Goal: Task Accomplishment & Management: Manage account settings

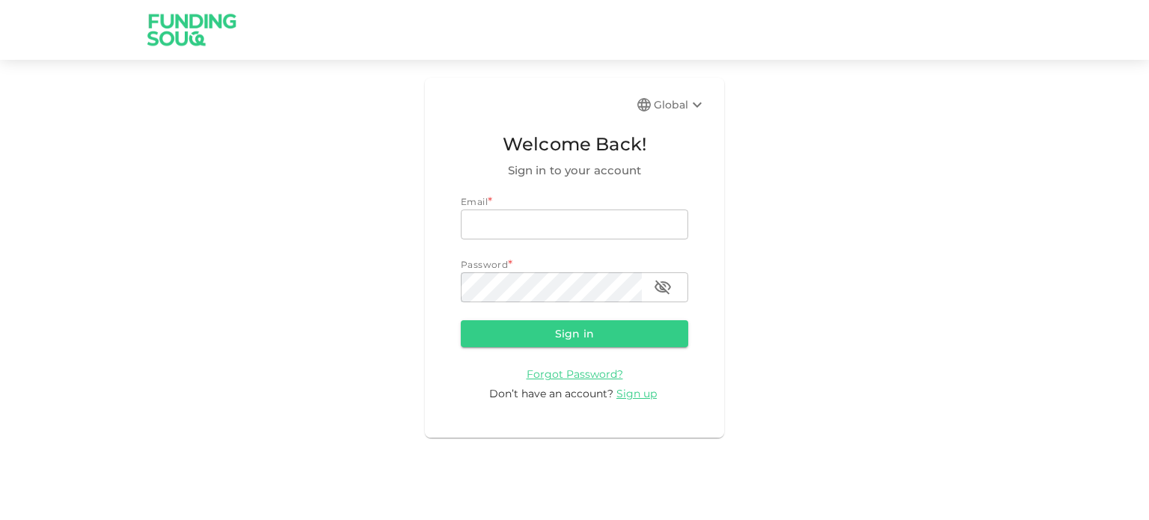
click at [528, 128] on div "Global Welcome Back! Sign in to your account Email * email email Password * pas…" at bounding box center [574, 258] width 299 height 360
click at [512, 244] on div "Email * email email Password * password password" at bounding box center [574, 249] width 227 height 108
click at [516, 233] on input "email" at bounding box center [574, 225] width 227 height 30
type input "sirajrasul2014@gmail.com"
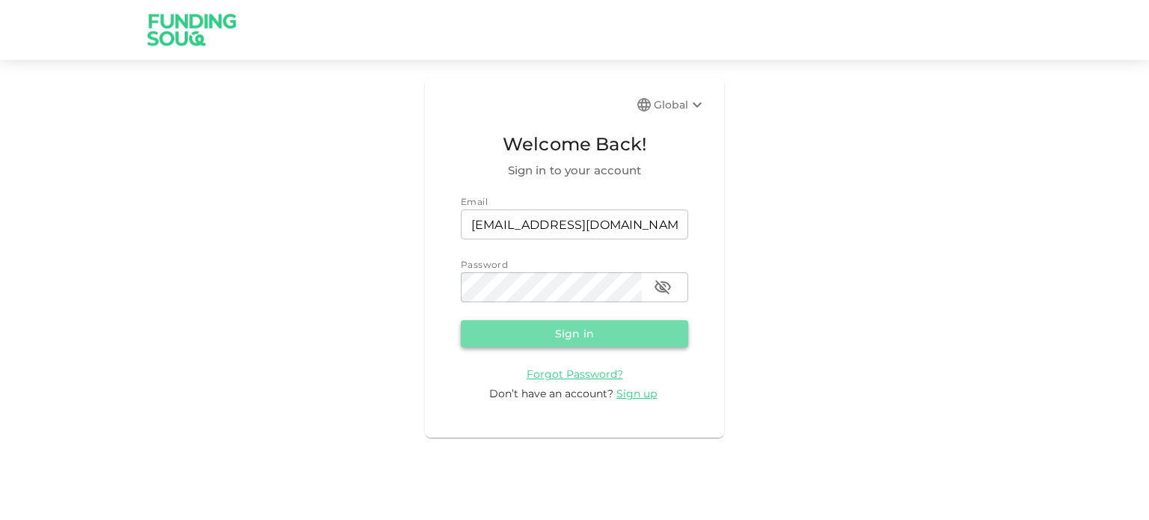
click at [581, 336] on button "Sign in" at bounding box center [574, 333] width 227 height 27
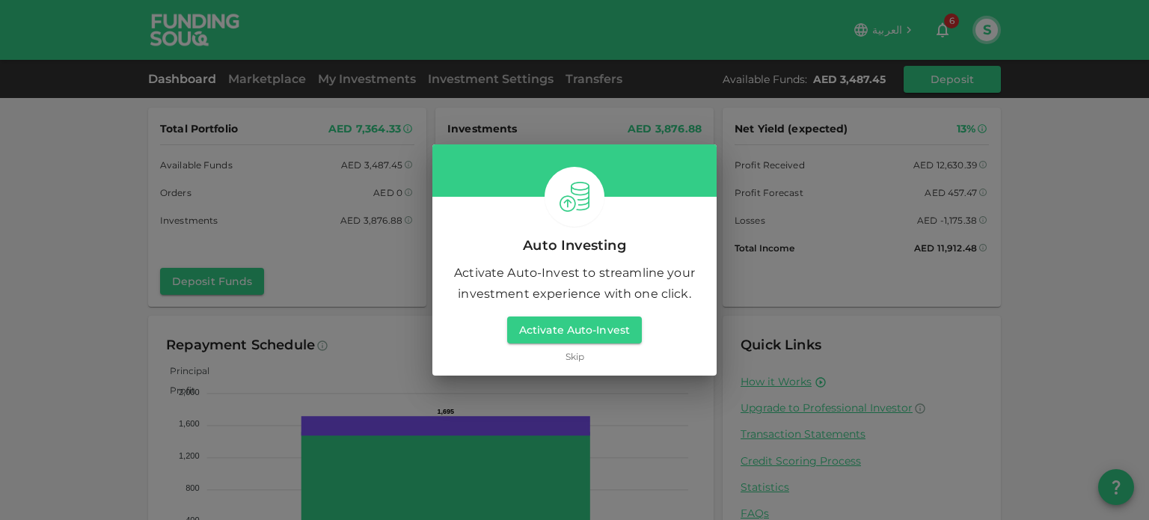
click at [570, 356] on link "Skip" at bounding box center [575, 356] width 19 height 14
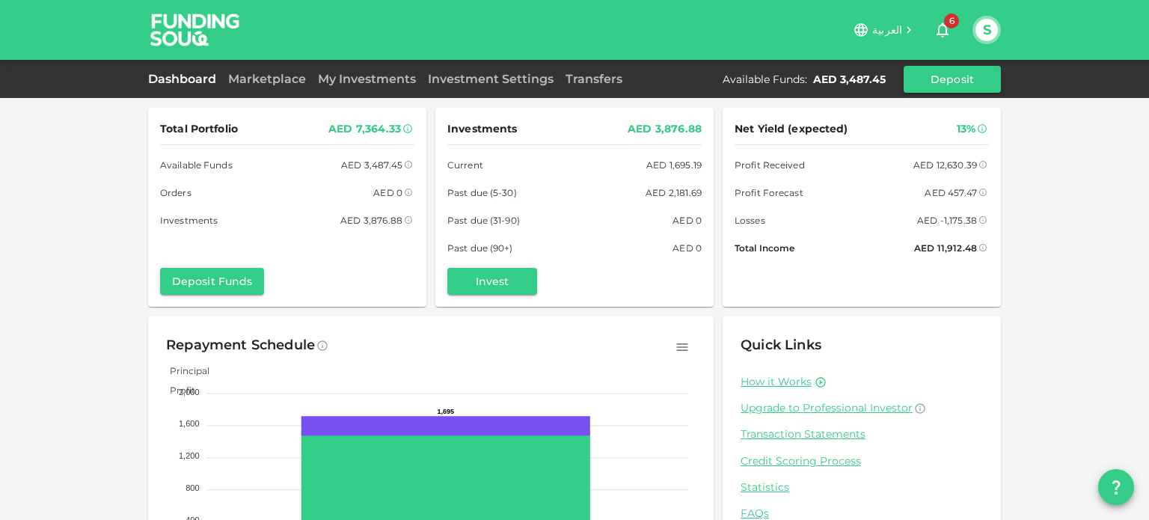
click at [949, 23] on span "6" at bounding box center [951, 20] width 15 height 15
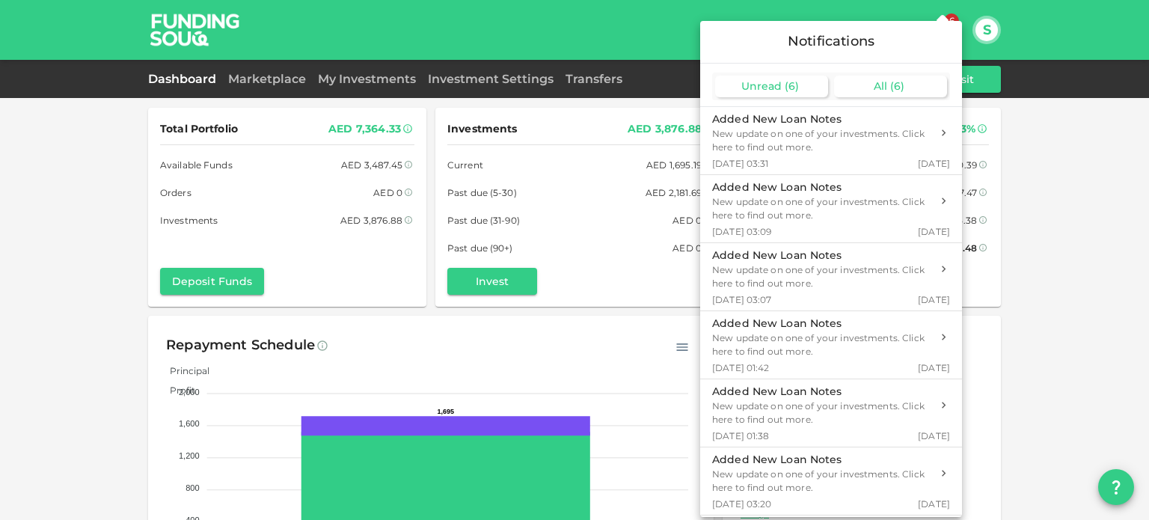
click at [905, 85] on div "All ( 6 )" at bounding box center [890, 87] width 113 height 22
click at [775, 89] on span "Unread" at bounding box center [762, 85] width 40 height 13
click at [983, 30] on div at bounding box center [574, 260] width 1149 height 520
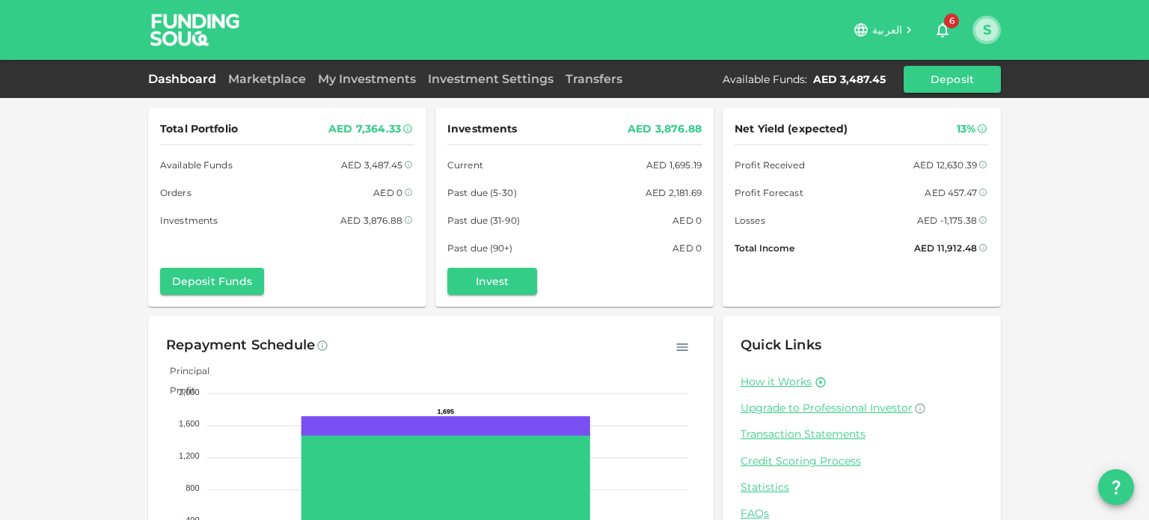
click at [991, 35] on button "S" at bounding box center [987, 30] width 22 height 22
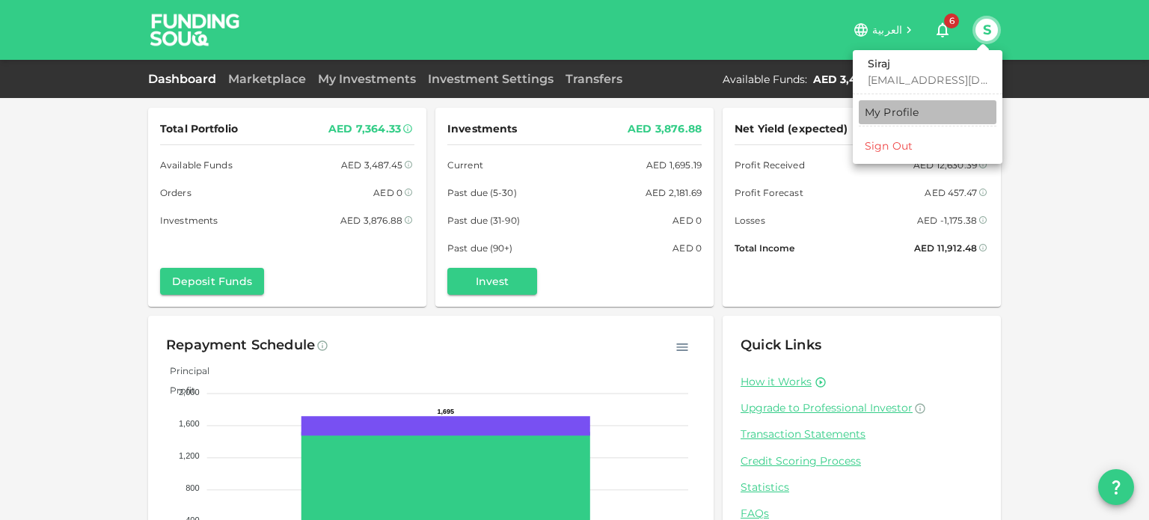
click at [889, 122] on link "My Profile" at bounding box center [928, 112] width 138 height 24
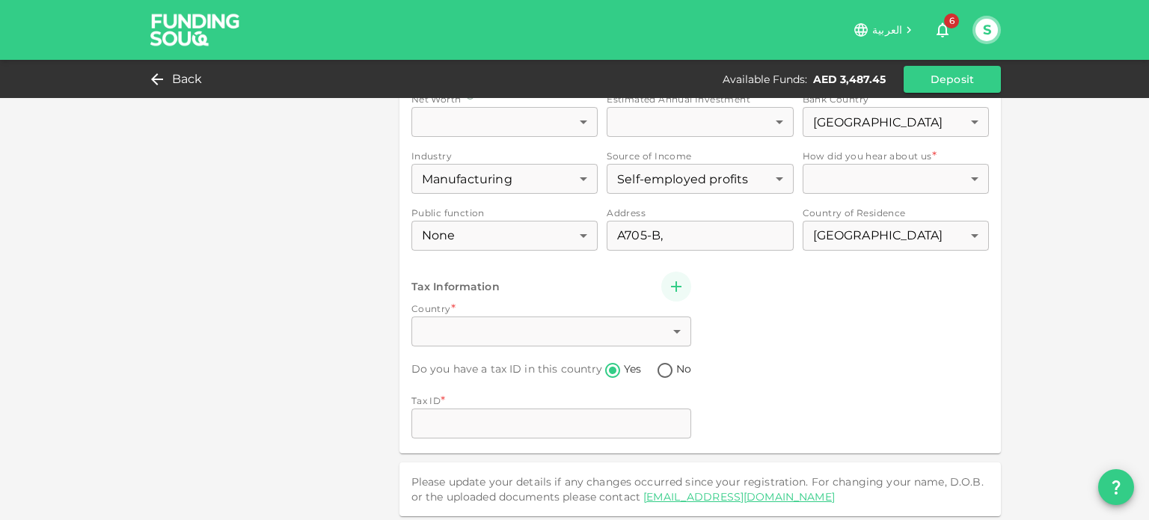
scroll to position [784, 0]
click at [535, 334] on div "Investor Type Retail 1 ​ First Name First Name Siraj First Name Last Name Last …" at bounding box center [701, 150] width 578 height 576
click at [679, 337] on div "Investor Type Retail 1 ​ First Name First Name Siraj First Name Last Name Last …" at bounding box center [701, 150] width 578 height 576
click at [670, 329] on div "Investor Type Retail 1 ​ First Name First Name Siraj First Name Last Name Last …" at bounding box center [701, 150] width 578 height 576
click at [671, 281] on div "Investor Type Retail 1 ​ First Name First Name Siraj First Name Last Name Last …" at bounding box center [701, 150] width 578 height 576
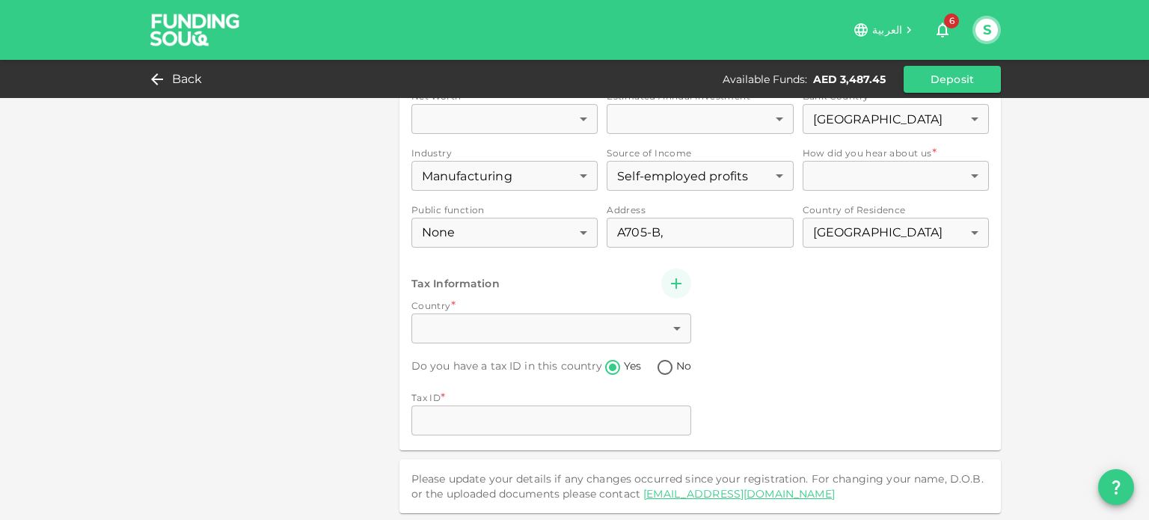
click at [667, 314] on div "Investor Type Retail 1 ​ First Name First Name Siraj First Name Last Name Last …" at bounding box center [701, 150] width 578 height 576
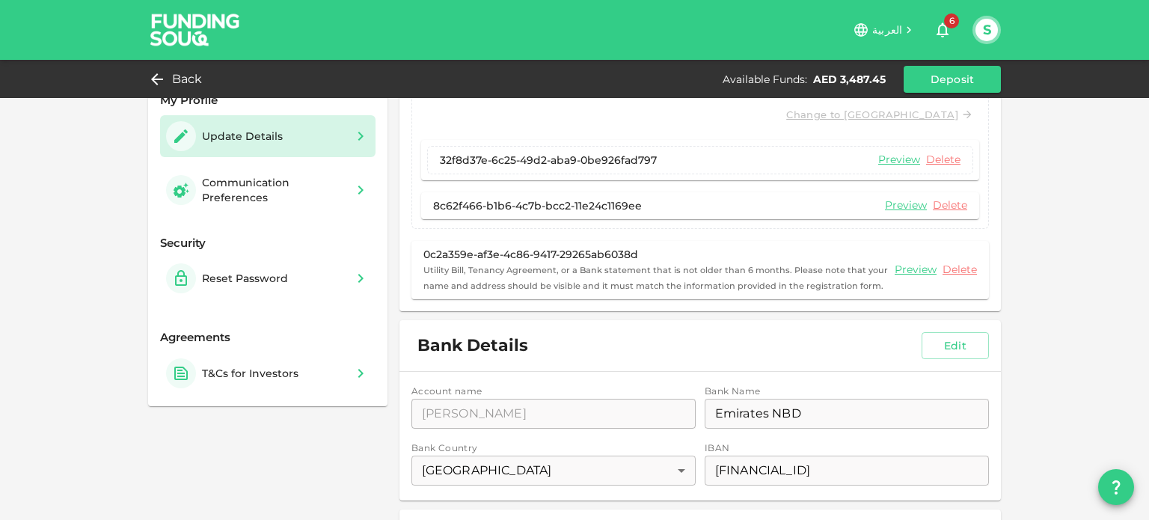
scroll to position [75, 0]
click at [233, 188] on div "Communication Preferences" at bounding box center [274, 189] width 144 height 30
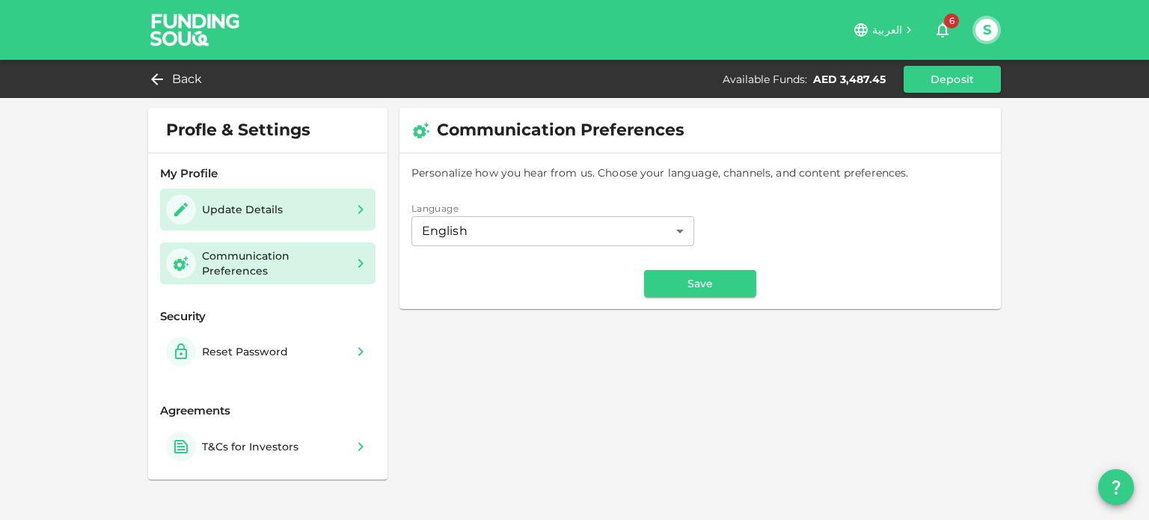
click at [254, 199] on div "Update Details" at bounding box center [227, 210] width 123 height 30
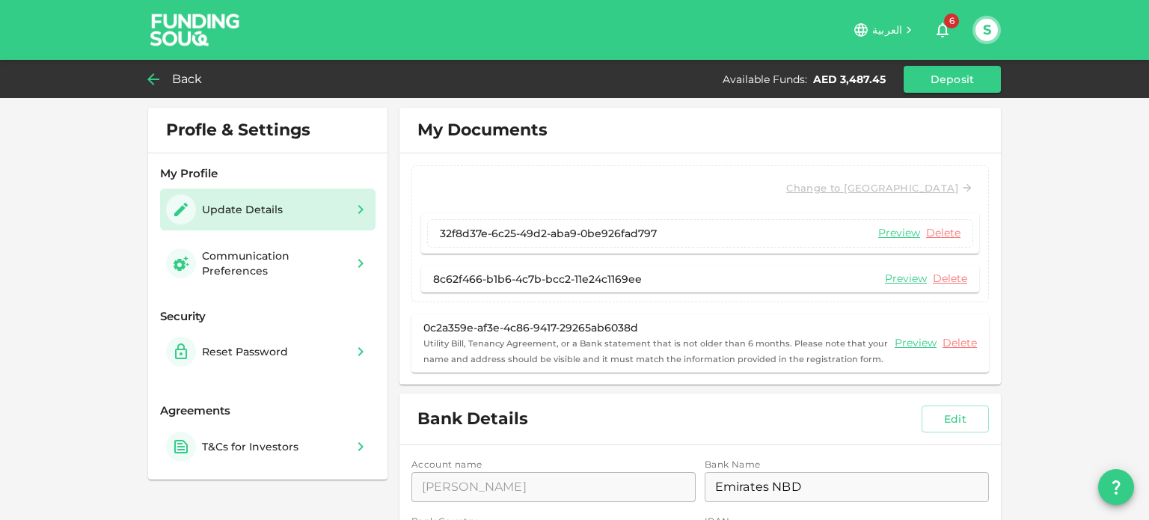
click at [165, 79] on div "Back" at bounding box center [178, 79] width 61 height 21
